Goal: Navigation & Orientation: Find specific page/section

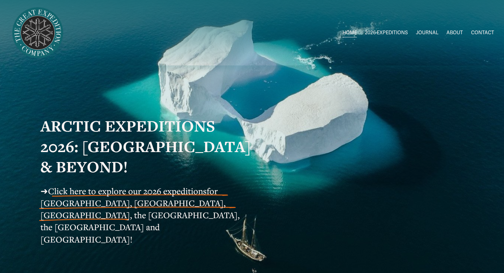
click at [38, 36] on img at bounding box center [38, 33] width 56 height 56
click at [387, 33] on span "2026 EXPEDITIONS" at bounding box center [386, 32] width 43 height 9
click at [0, 0] on span "Circumnavigating [GEOGRAPHIC_DATA] 1" at bounding box center [0, 0] width 0 height 0
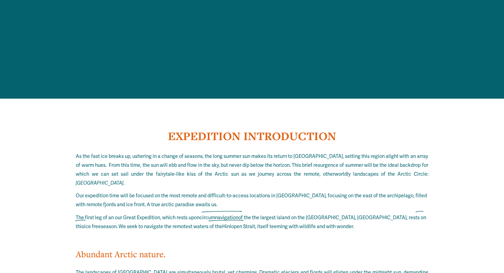
scroll to position [1426, 0]
